Goal: Book appointment/travel/reservation

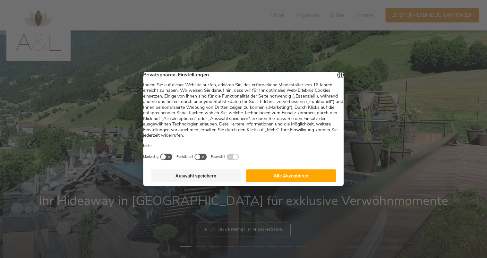
click at [279, 182] on button "Alle Akzeptieren" at bounding box center [291, 175] width 90 height 13
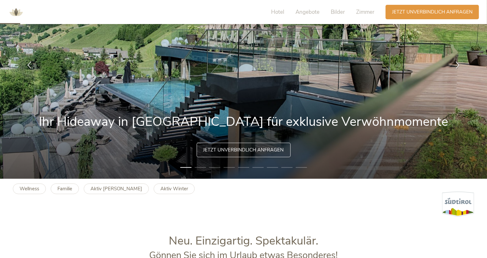
click at [239, 150] on span "Jetzt unverbindlich anfragen" at bounding box center [243, 150] width 81 height 7
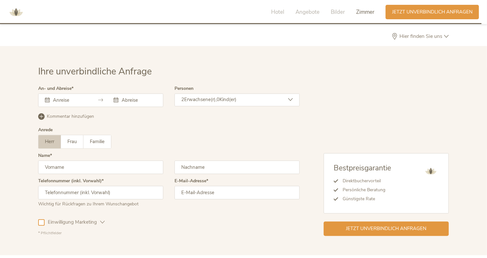
scroll to position [1911, 0]
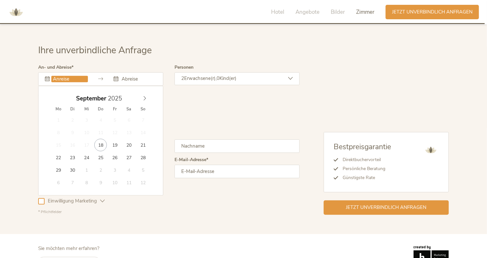
click at [65, 76] on input "text" at bounding box center [69, 79] width 37 height 6
click at [146, 96] on icon at bounding box center [144, 98] width 4 height 4
type input "[DATE]"
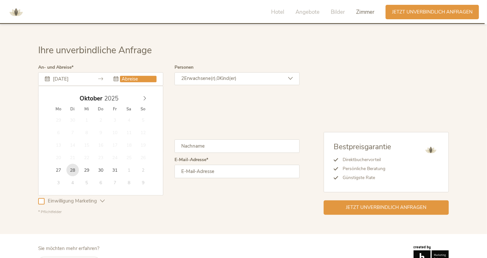
type input "[DATE]"
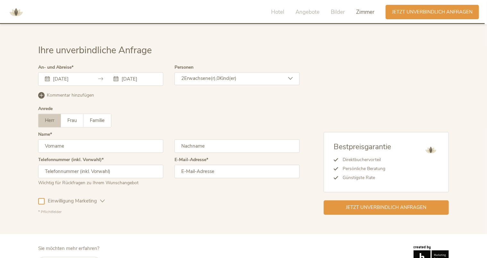
click at [62, 139] on input "text" at bounding box center [100, 145] width 125 height 13
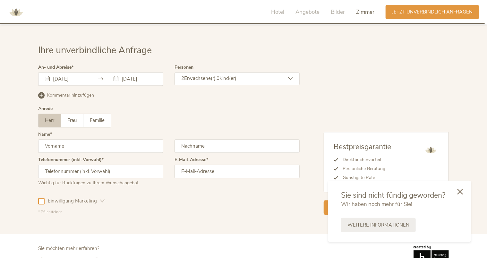
type input "[PERSON_NAME]"
type input "Schaumburger"
type input "[PHONE_NUMBER]"
type input "[PERSON_NAME][EMAIL_ADDRESS][DOMAIN_NAME]"
click at [462, 190] on icon at bounding box center [460, 191] width 6 height 6
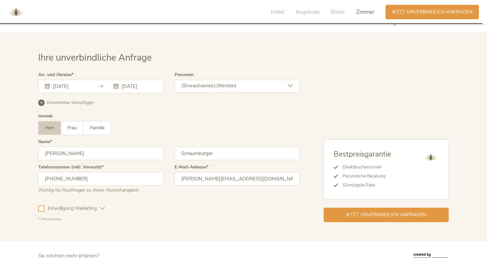
scroll to position [1901, 0]
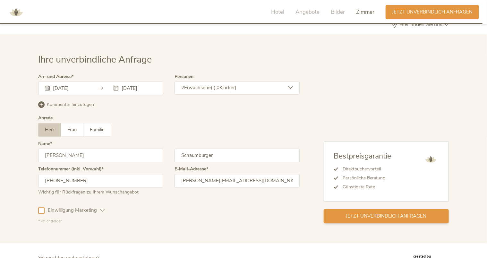
click at [351, 213] on span "Jetzt unverbindlich anfragen" at bounding box center [386, 216] width 81 height 7
